Goal: Task Accomplishment & Management: Manage account settings

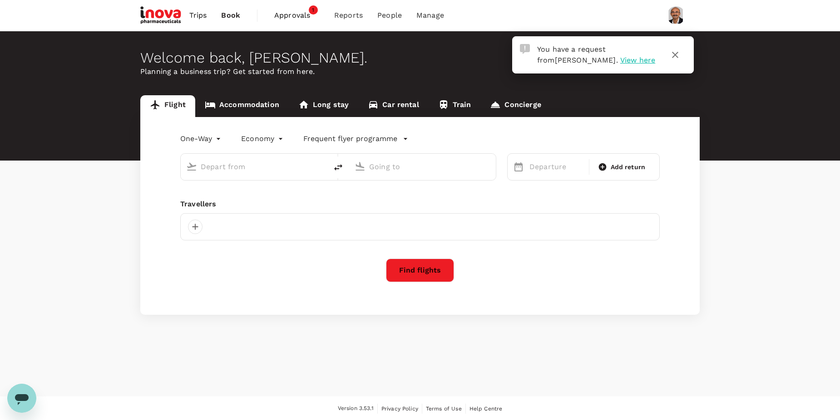
type input "roundtrip"
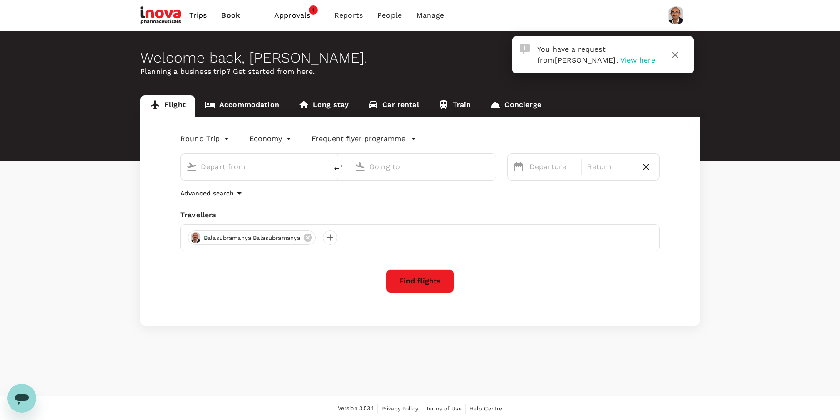
type input "Singapore Changi (SIN)"
type input "Suvarnabhumi Intl (BKK)"
click at [620, 60] on span "View here" at bounding box center [637, 60] width 35 height 9
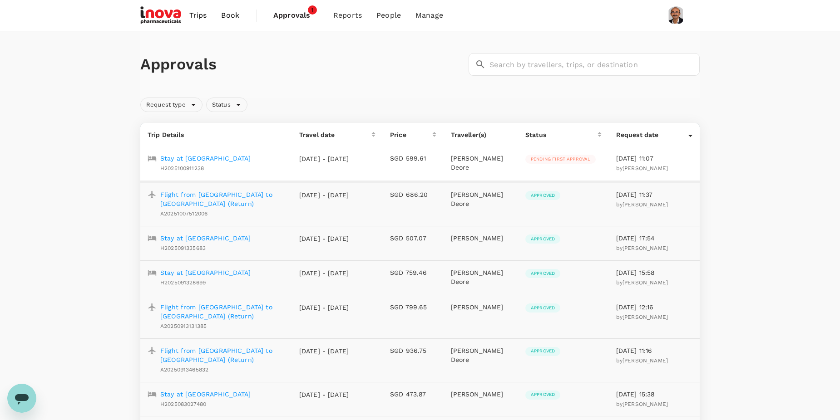
click at [198, 157] on p "Stay at [GEOGRAPHIC_DATA]" at bounding box center [205, 158] width 90 height 9
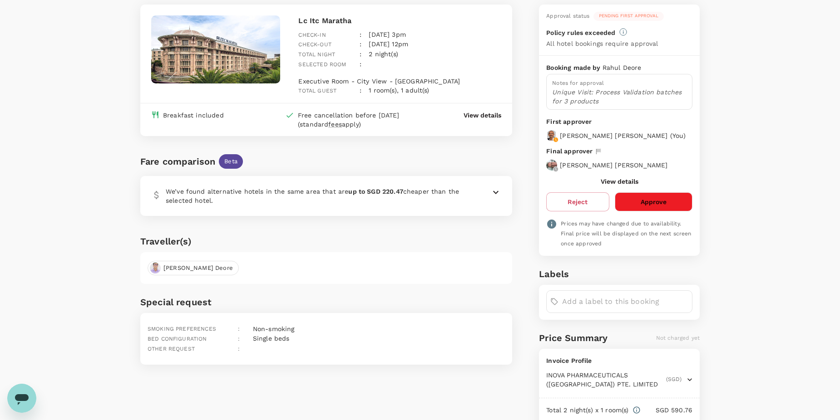
scroll to position [91, 0]
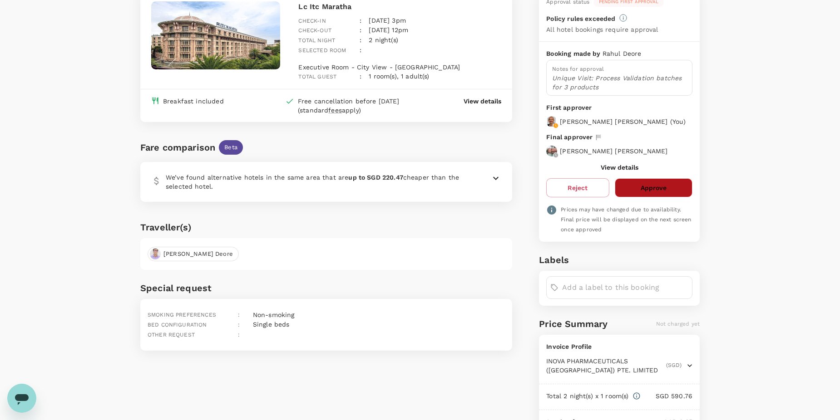
click at [658, 187] on button "Approve" at bounding box center [653, 187] width 78 height 19
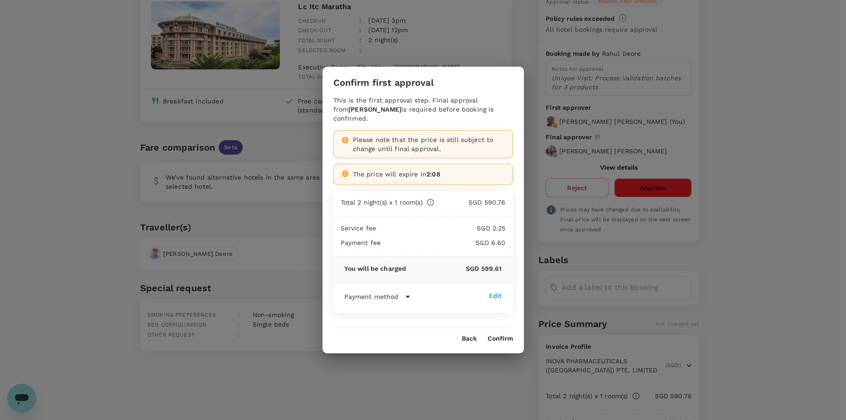
click at [503, 335] on button "Confirm" at bounding box center [500, 338] width 25 height 7
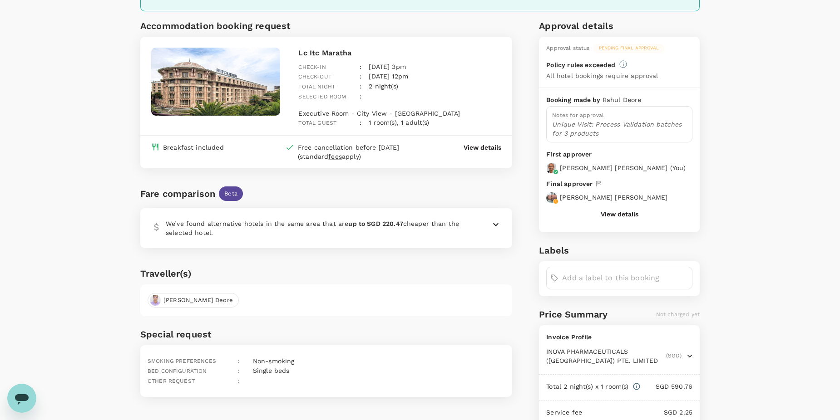
scroll to position [0, 0]
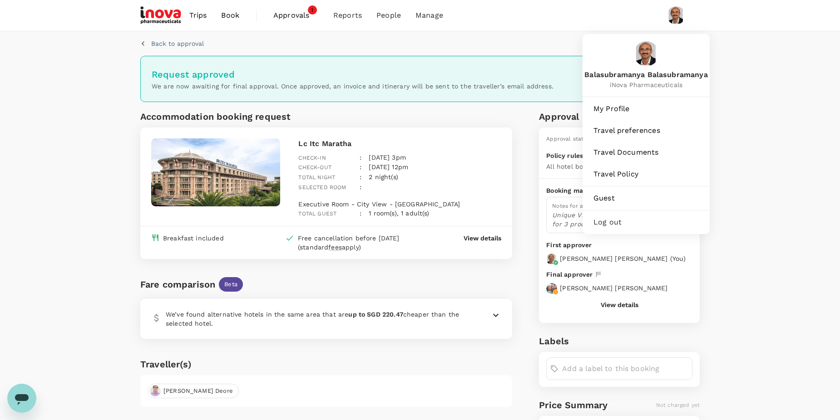
click at [680, 20] on img at bounding box center [676, 15] width 18 height 18
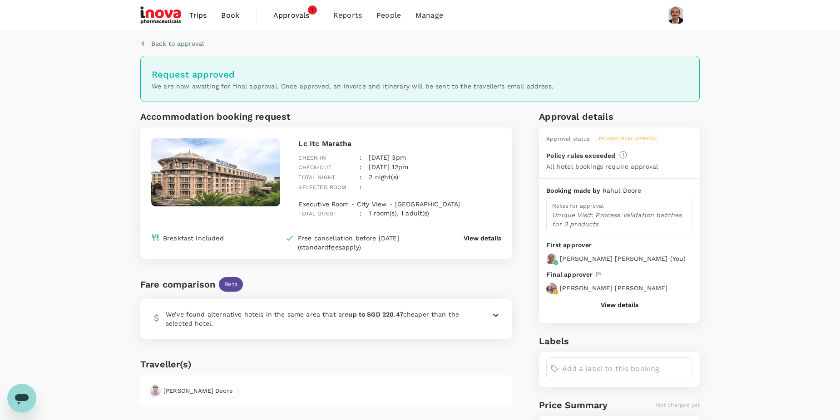
click at [680, 20] on img at bounding box center [676, 15] width 18 height 18
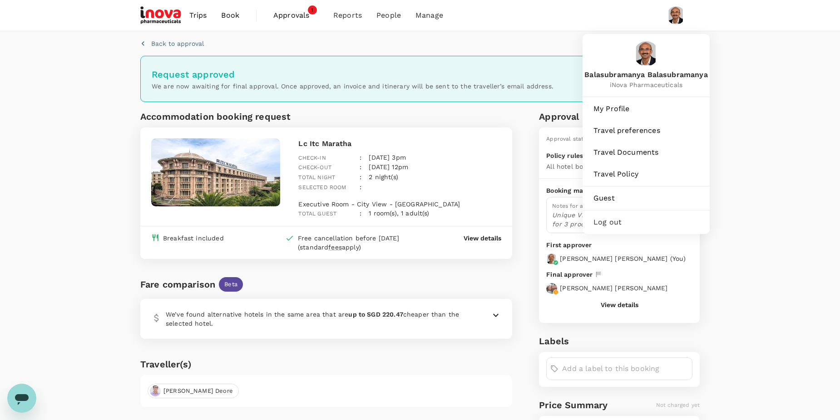
click at [602, 219] on span "Log out" at bounding box center [645, 222] width 105 height 11
